Goal: Information Seeking & Learning: Learn about a topic

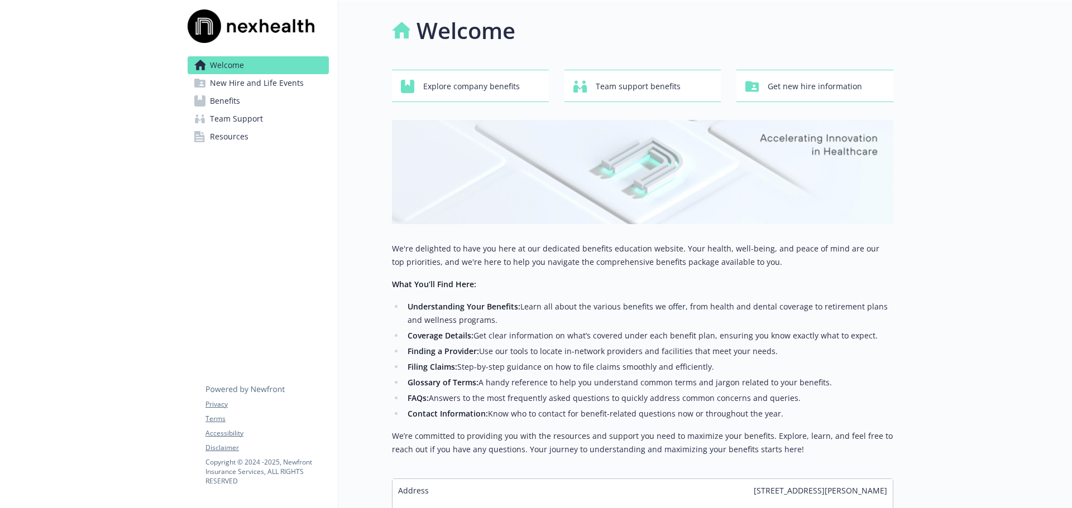
drag, startPoint x: 220, startPoint y: 101, endPoint x: 253, endPoint y: 103, distance: 33.0
click at [220, 101] on span "Benefits" at bounding box center [225, 101] width 30 height 18
